Goal: Information Seeking & Learning: Learn about a topic

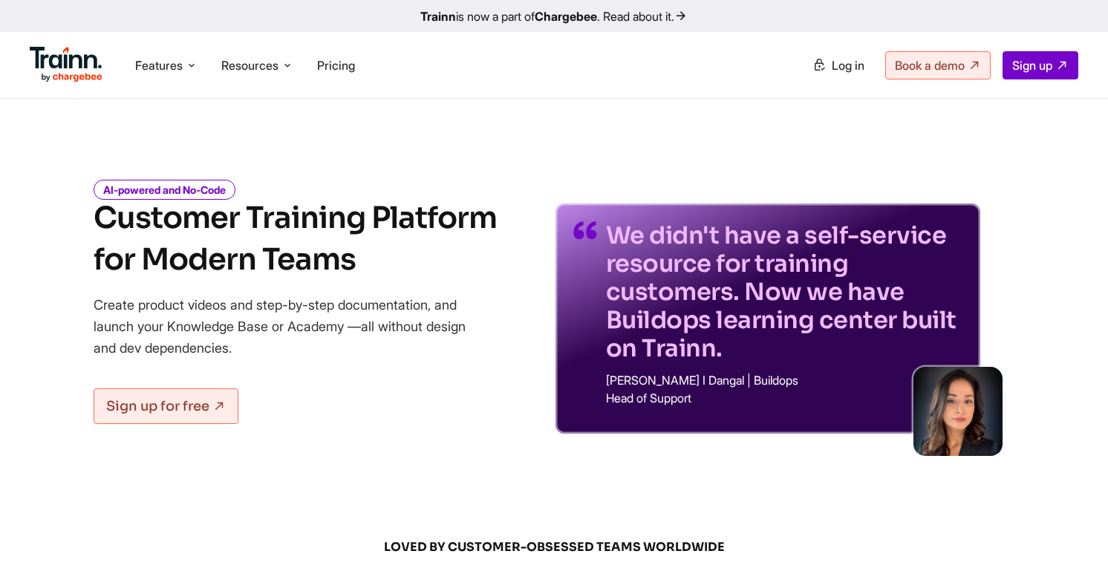
click at [156, 62] on span "Features" at bounding box center [159, 65] width 48 height 16
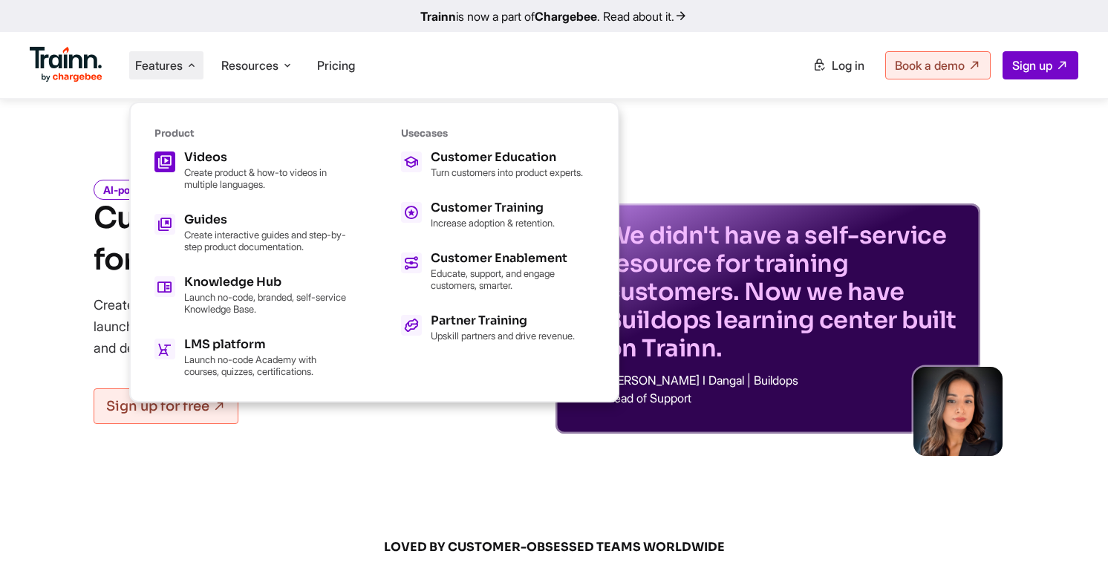
click at [184, 152] on h5 "Videos" at bounding box center [265, 158] width 163 height 12
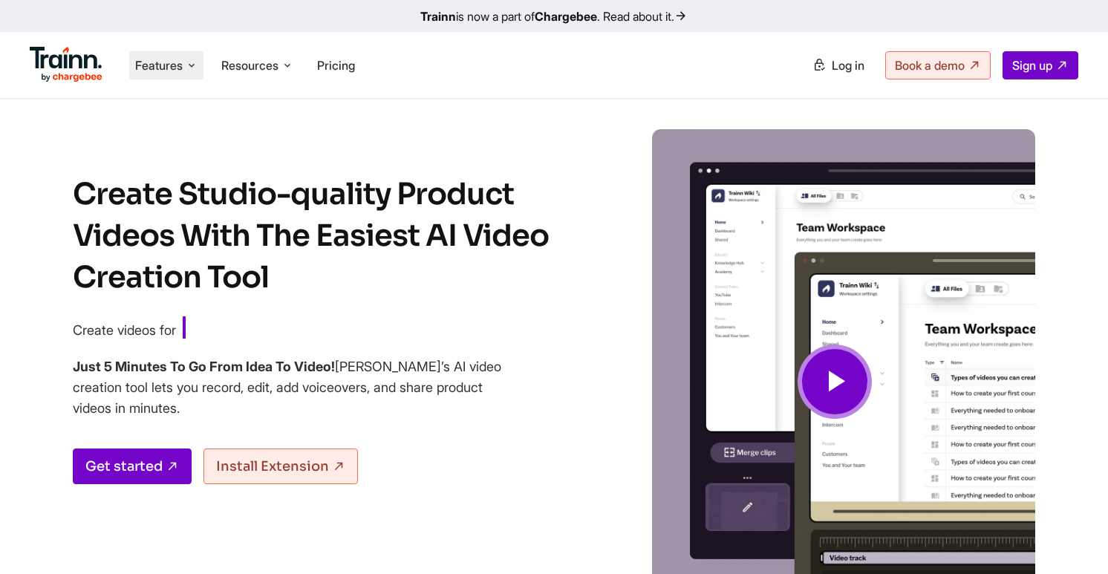
click at [166, 65] on span "Features" at bounding box center [159, 65] width 48 height 16
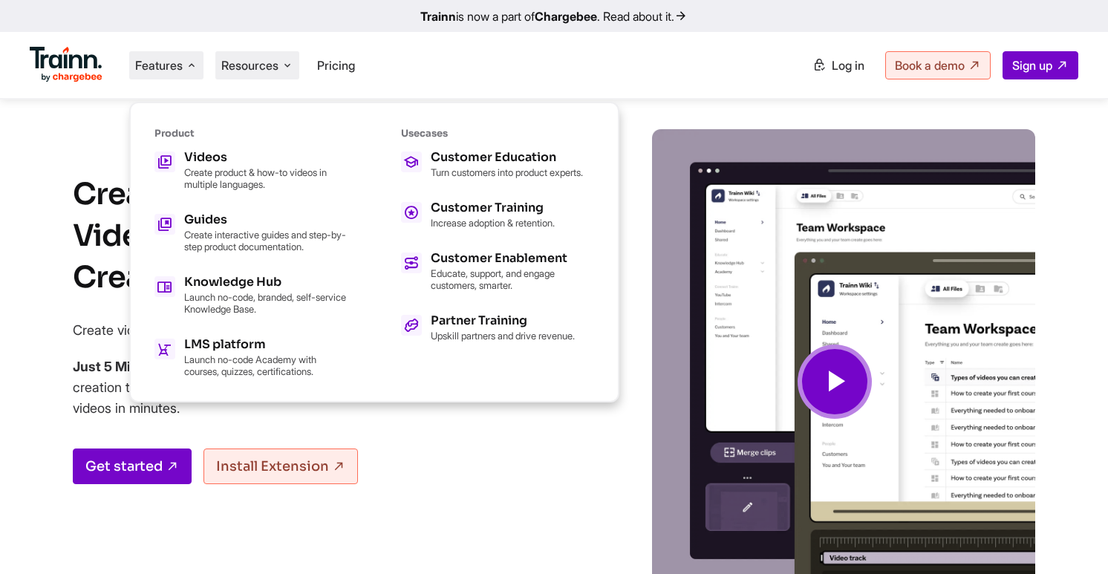
click at [279, 59] on span "Resources" at bounding box center [249, 65] width 57 height 16
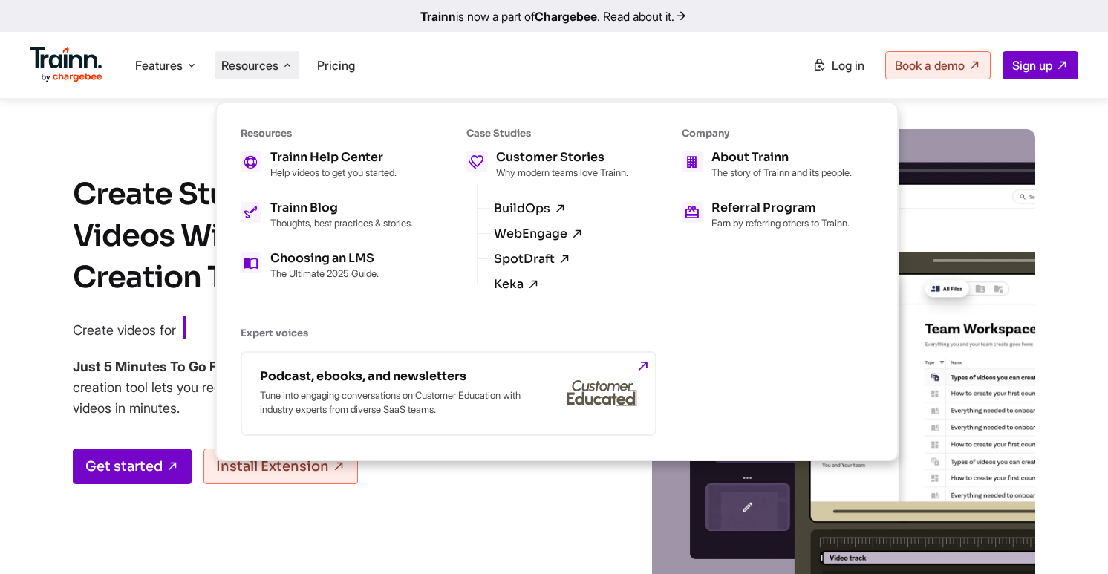
click at [111, 409] on h4 "Just 5 Minutes To Go From Idea To Video! Trainn’s AI video creation tool lets y…" at bounding box center [288, 388] width 431 height 62
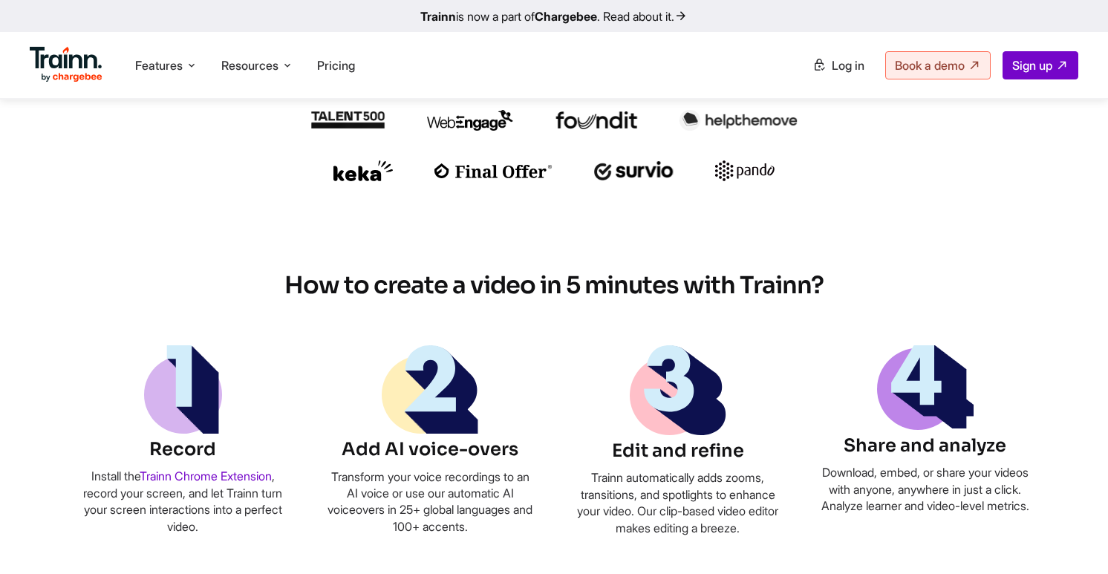
scroll to position [718, 0]
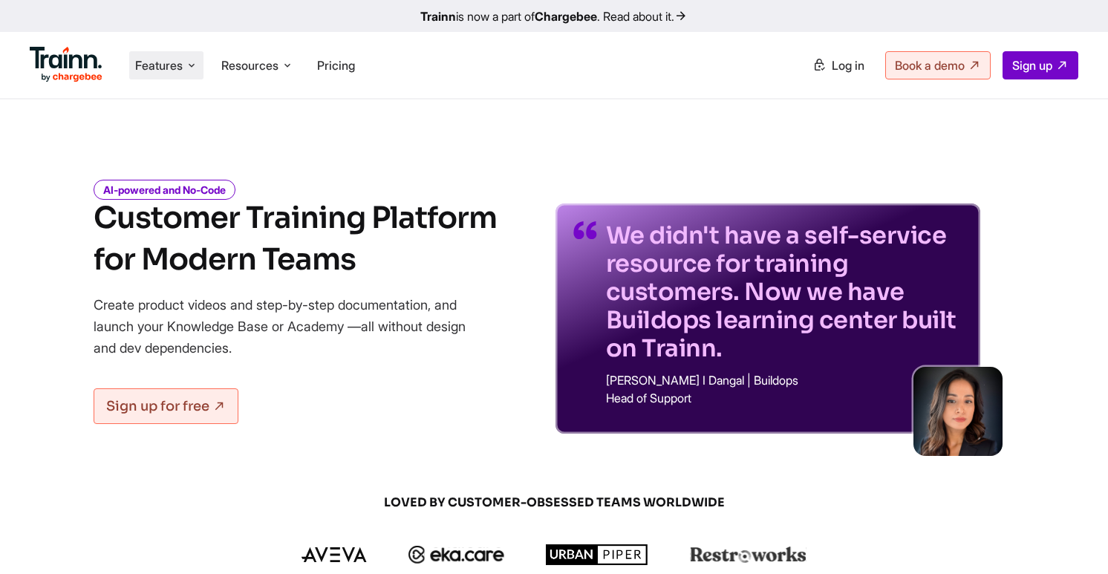
click at [159, 71] on span "Features" at bounding box center [159, 65] width 48 height 16
click at [146, 38] on div "Features Product Videos Create product & how-to videos in multiple languages. G…" at bounding box center [554, 65] width 1108 height 66
click at [160, 82] on ul "Features Product Videos Create product & how-to videos in multiple languages. G…" at bounding box center [292, 65] width 525 height 42
click at [160, 60] on span "Features" at bounding box center [159, 65] width 48 height 16
click at [155, 66] on span "Features" at bounding box center [159, 65] width 48 height 16
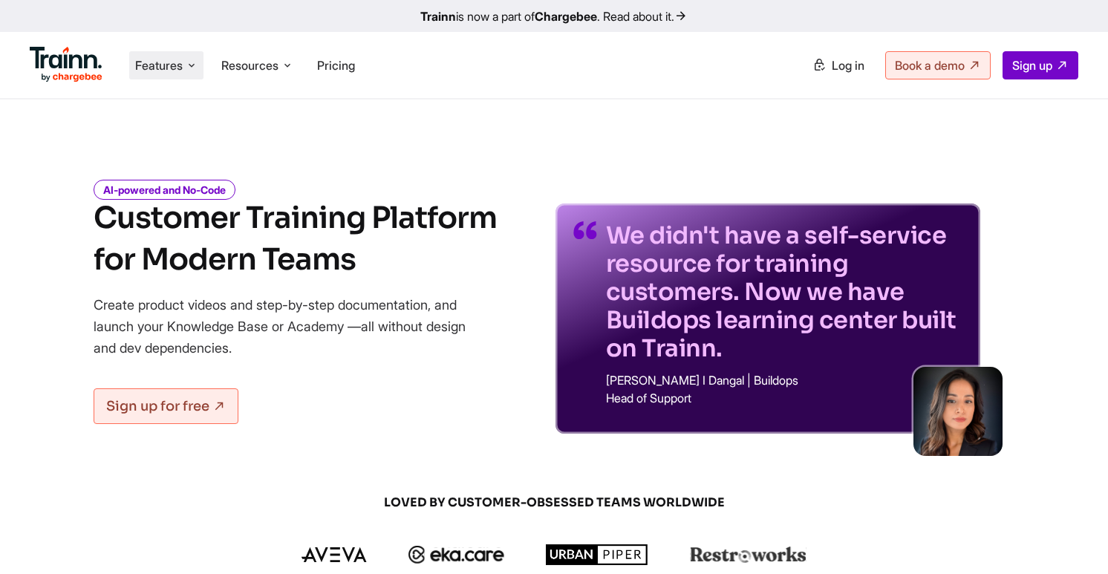
click at [163, 62] on span "Features" at bounding box center [159, 65] width 48 height 16
click at [47, 56] on img at bounding box center [66, 65] width 73 height 36
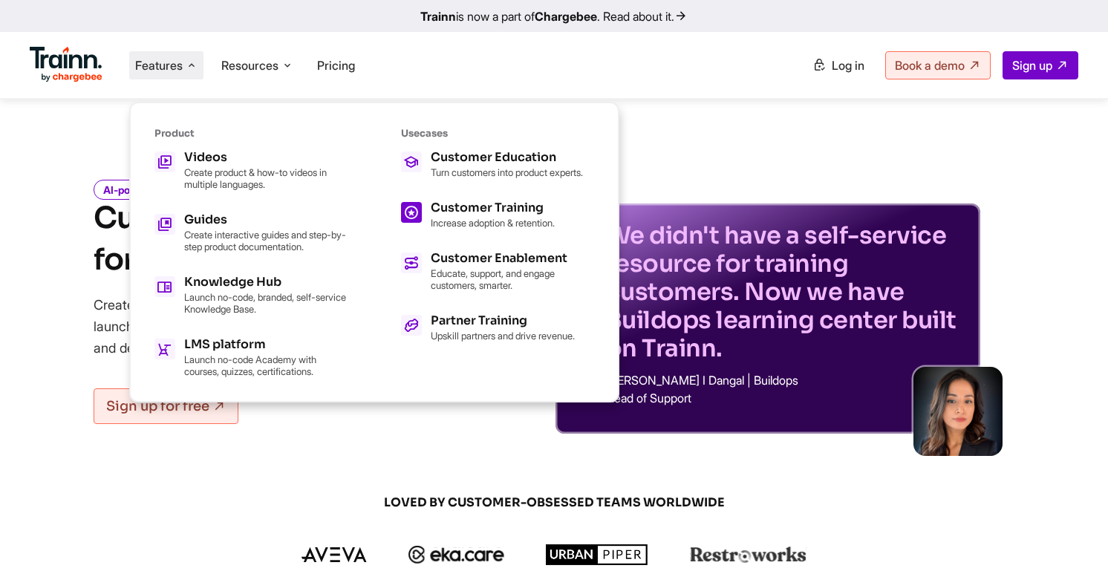
click at [438, 227] on p "Increase adoption & retention." at bounding box center [493, 223] width 124 height 12
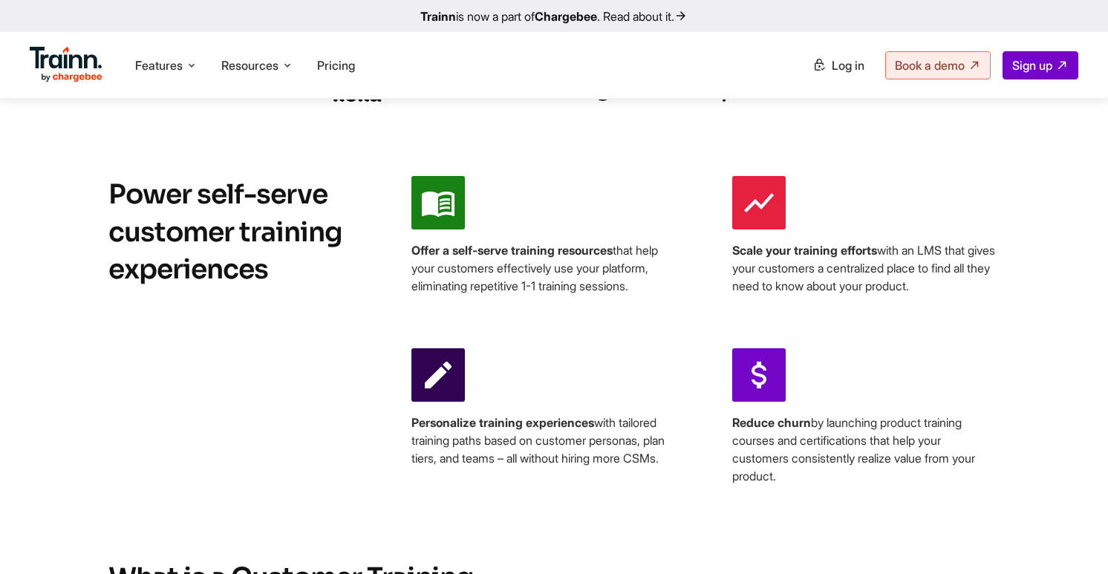
scroll to position [593, 0]
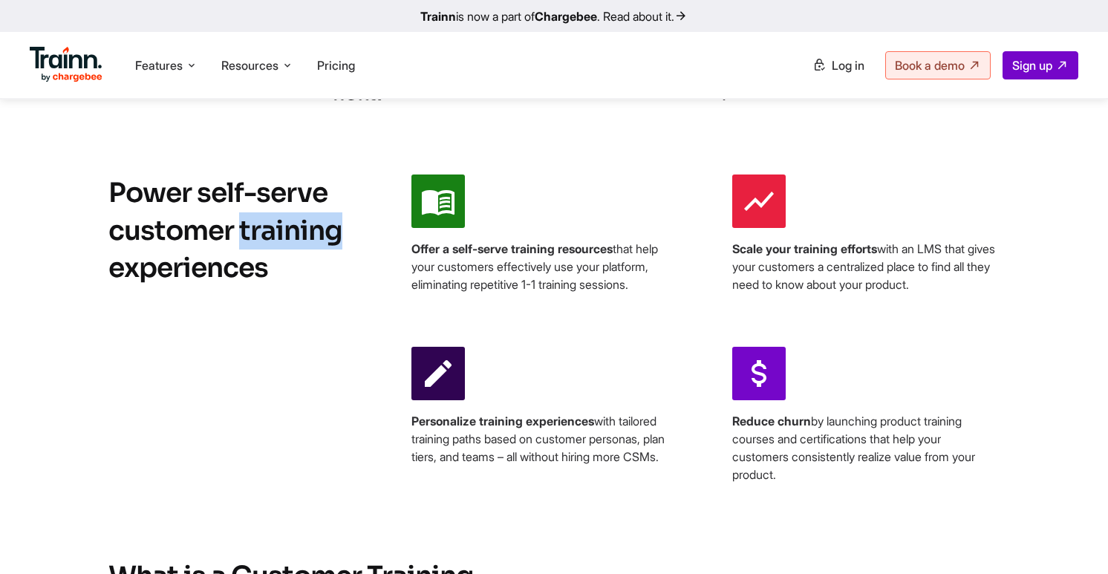
drag, startPoint x: 299, startPoint y: 241, endPoint x: 334, endPoint y: 241, distance: 35.7
click at [366, 415] on div "Power self-serve customer training experiences Offer a self-serve training reso…" at bounding box center [554, 329] width 1070 height 309
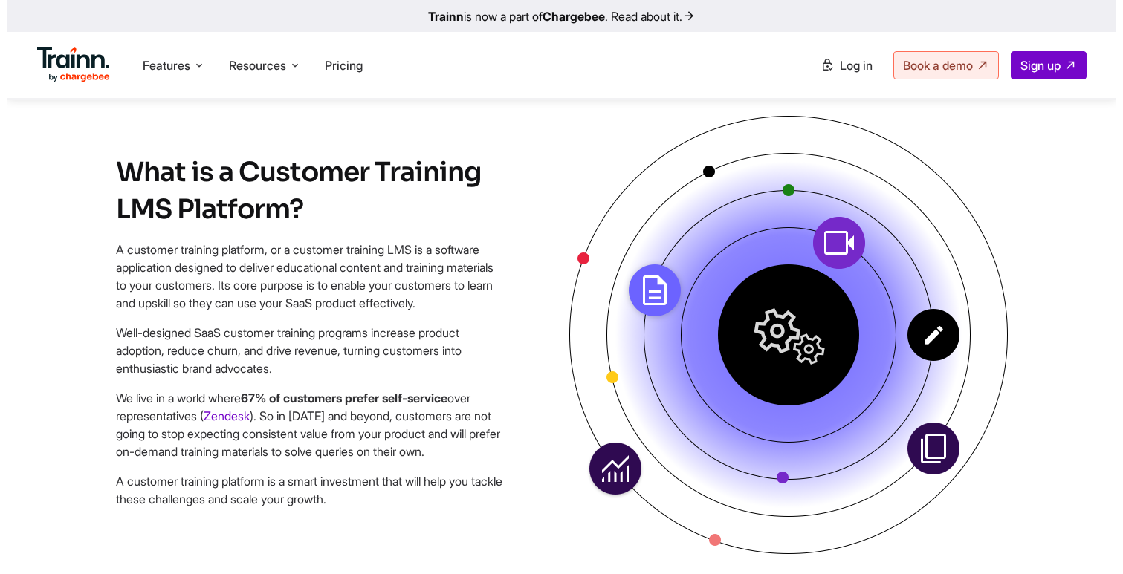
scroll to position [1033, 0]
